Goal: Download file/media

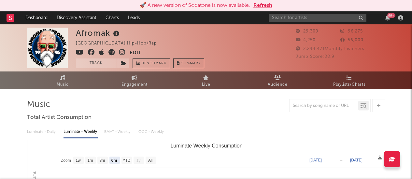
select select "6m"
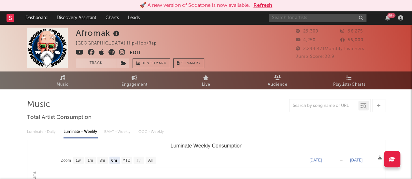
click at [274, 19] on input "text" at bounding box center [318, 18] width 98 height 8
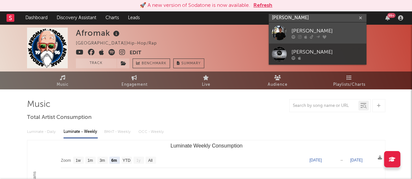
type input "[PERSON_NAME]"
click at [278, 31] on div at bounding box center [279, 33] width 15 height 15
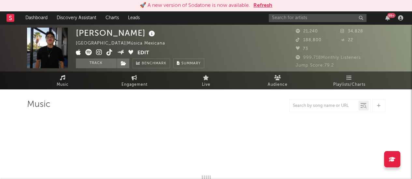
select select "6m"
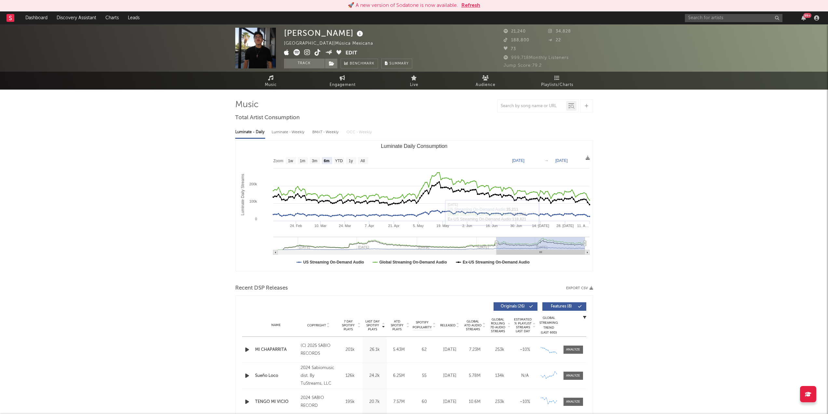
click at [411, 179] on button "Export CSV" at bounding box center [579, 288] width 27 height 4
